Goal: Transaction & Acquisition: Purchase product/service

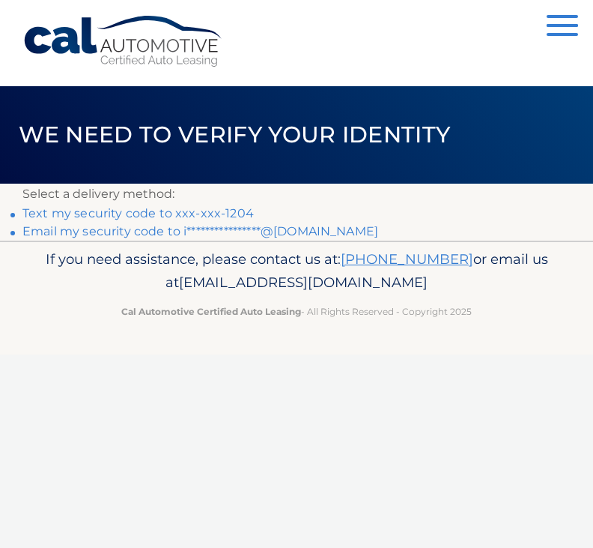
click at [180, 207] on link "Text my security code to xxx-xxx-1204" at bounding box center [137, 213] width 231 height 14
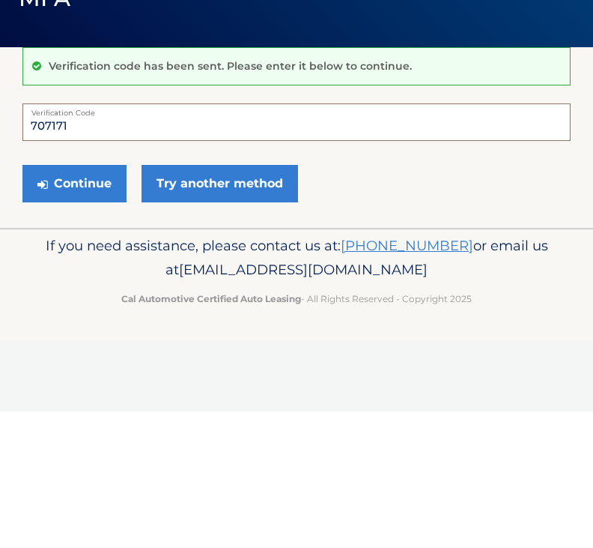
type input "707171"
click at [85, 301] on button "Continue" at bounding box center [74, 319] width 104 height 37
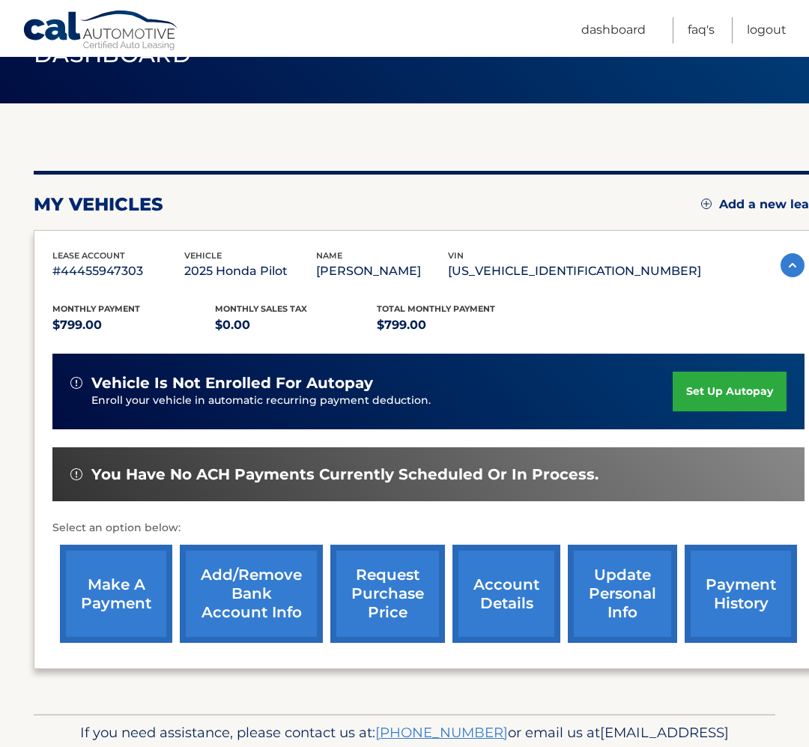
scroll to position [91, 0]
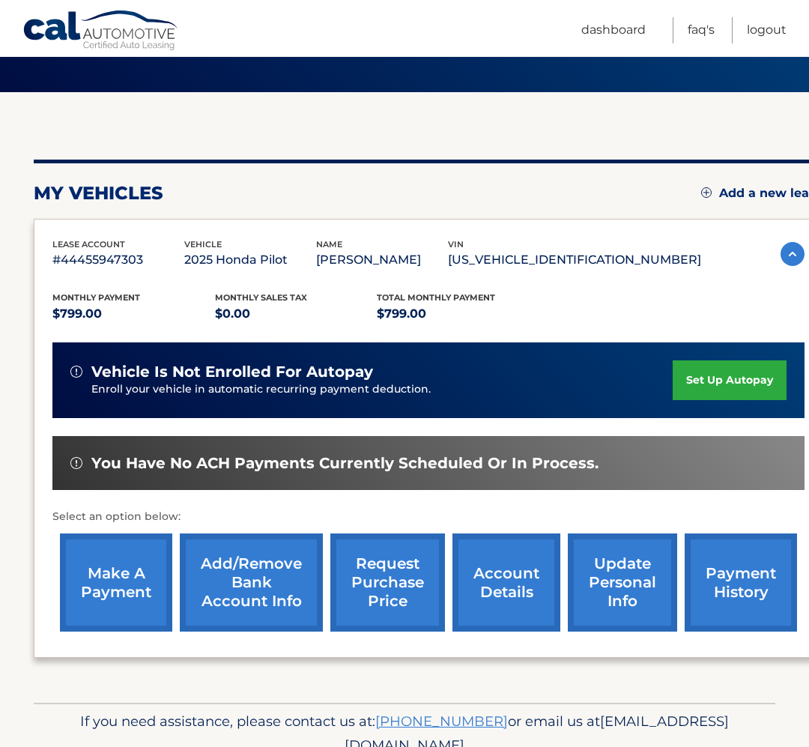
click at [104, 591] on link "make a payment" at bounding box center [116, 582] width 112 height 98
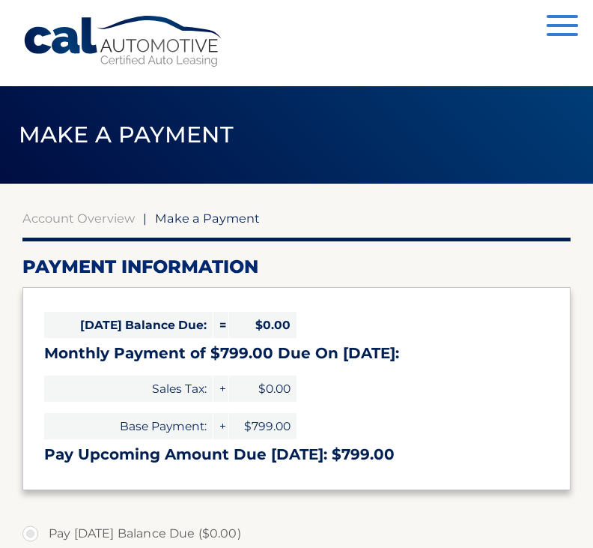
select select "OGZlYjg4YmEtZjcwZi00NDM5LThjYzUtYzc0MTQ4MWQxNmYy"
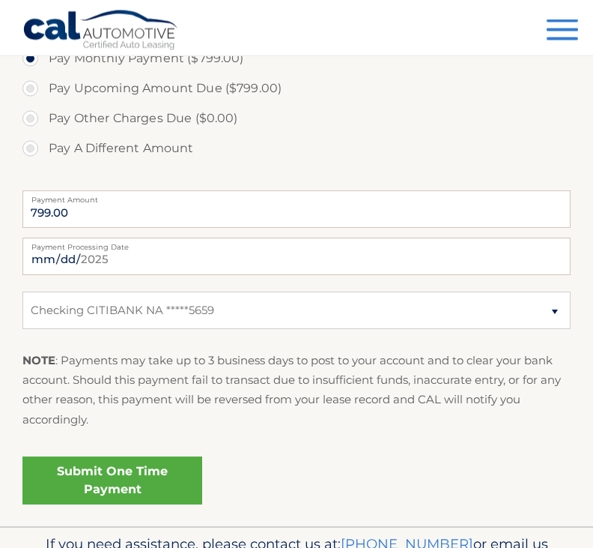
scroll to position [505, 0]
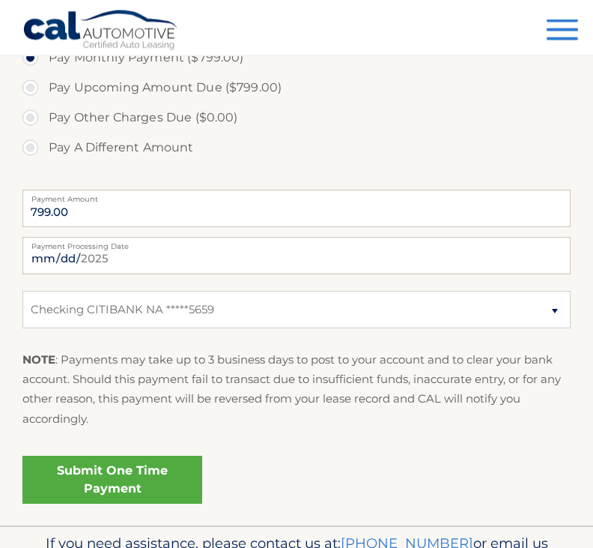
click at [144, 482] on link "Submit One Time Payment" at bounding box center [112, 480] width 180 height 48
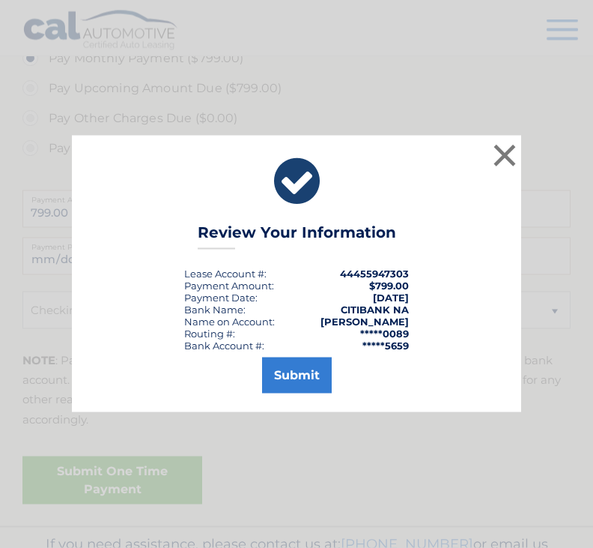
scroll to position [506, 0]
click at [309, 390] on button "Submit" at bounding box center [297, 375] width 70 height 36
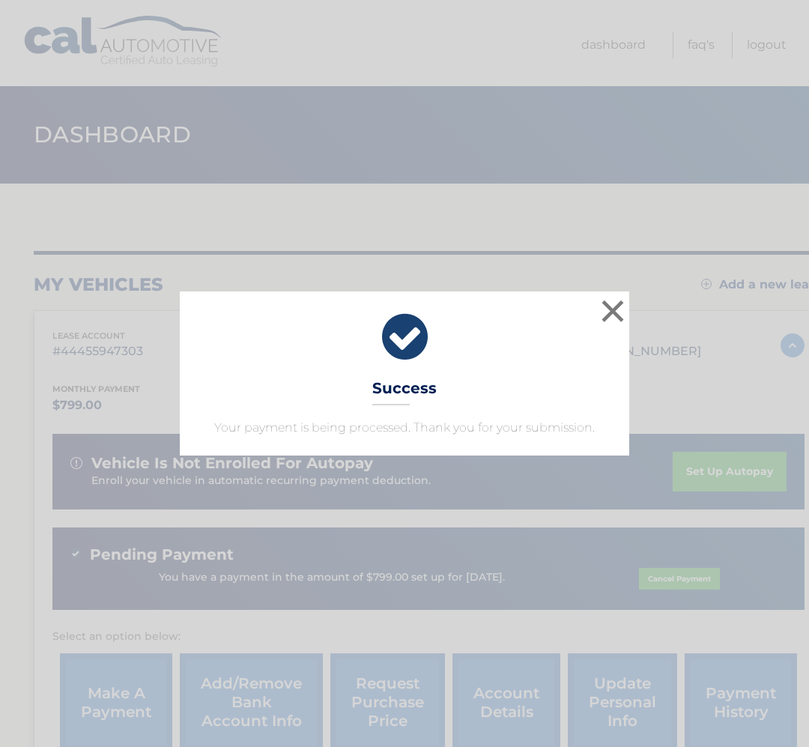
click at [599, 304] on button "×" at bounding box center [613, 311] width 30 height 30
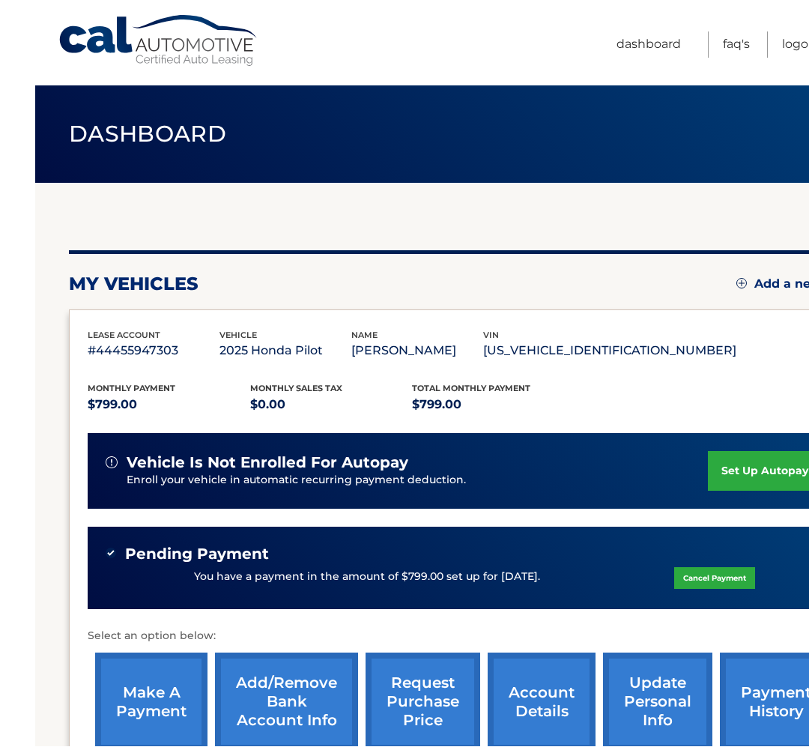
scroll to position [119, 0]
